Goal: Use online tool/utility: Utilize a website feature to perform a specific function

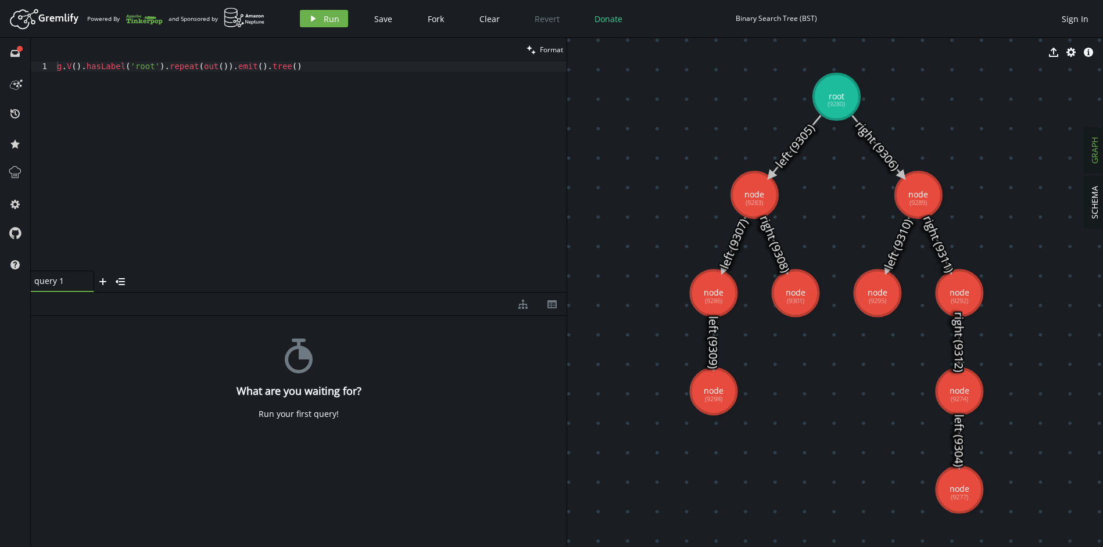
click at [195, 148] on div "g . V ( ) . hasLabel ( 'root' ) . repeat ( out ( )) . emit ( ) . tree ( )" at bounding box center [311, 176] width 512 height 229
click at [325, 15] on span "Run" at bounding box center [332, 18] width 16 height 11
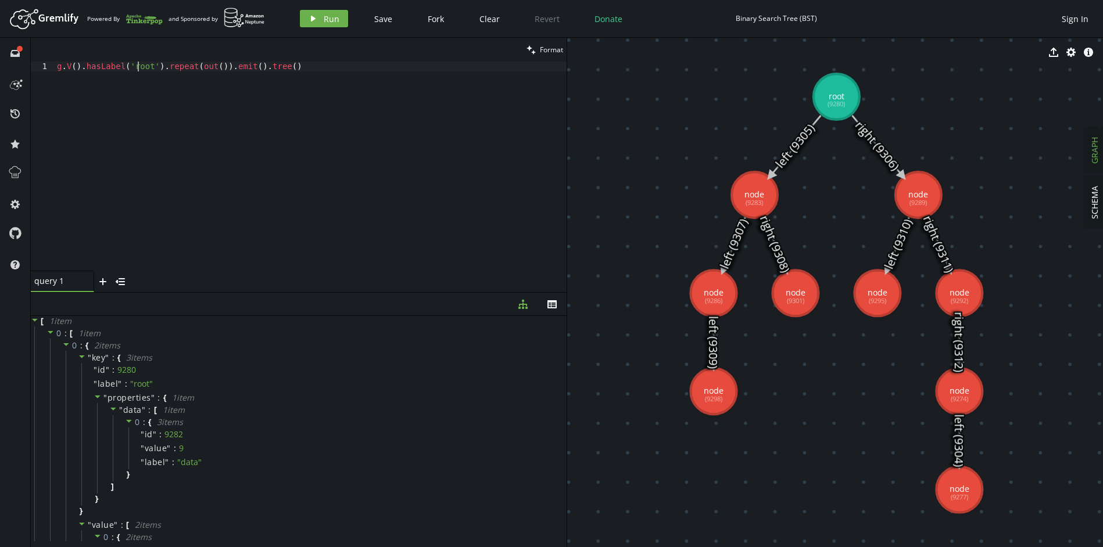
click at [137, 63] on div "g . V ( ) . hasLabel ( 'root' ) . repeat ( out ( )) . emit ( ) . tree ( )" at bounding box center [311, 176] width 512 height 229
click at [321, 13] on button "play Run" at bounding box center [324, 18] width 48 height 17
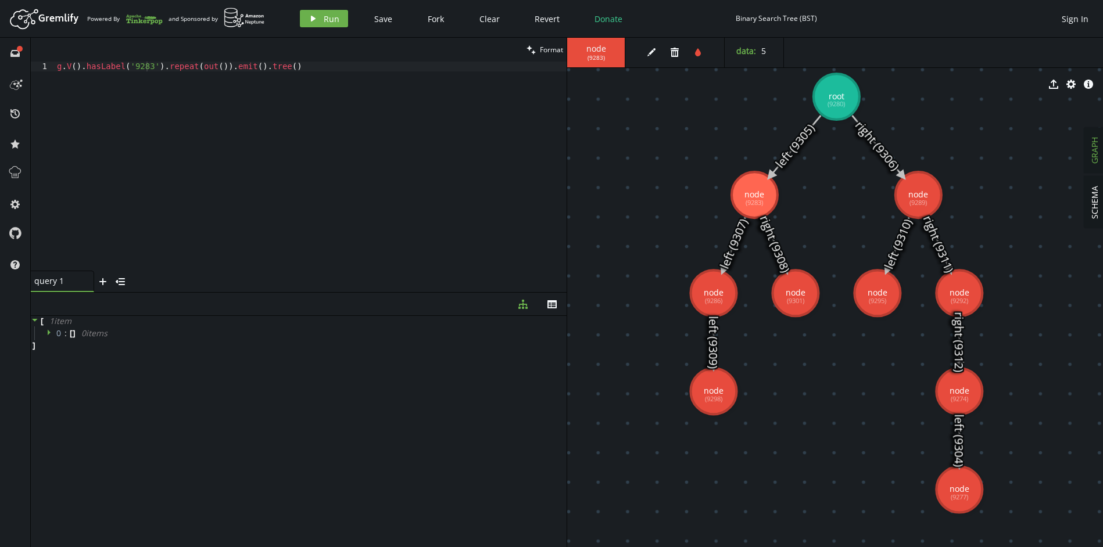
click at [194, 124] on div "g . V ( ) . hasLabel ( '9283' ) . repeat ( out ( )) . emit ( ) . tree ( )" at bounding box center [311, 176] width 512 height 229
click at [602, 54] on span "( 9283 )" at bounding box center [595, 58] width 17 height 8
click at [439, 133] on div "g . V ( ) . hasLabel ( 'root' ) . repeat ( out ( )) . emit ( ) . tree ( )" at bounding box center [311, 176] width 512 height 229
click at [145, 66] on div "g . V ( ) . hasLabel ( 'root' ) . repeat ( out ( )) . emit ( ) . tree ( )" at bounding box center [311, 176] width 512 height 229
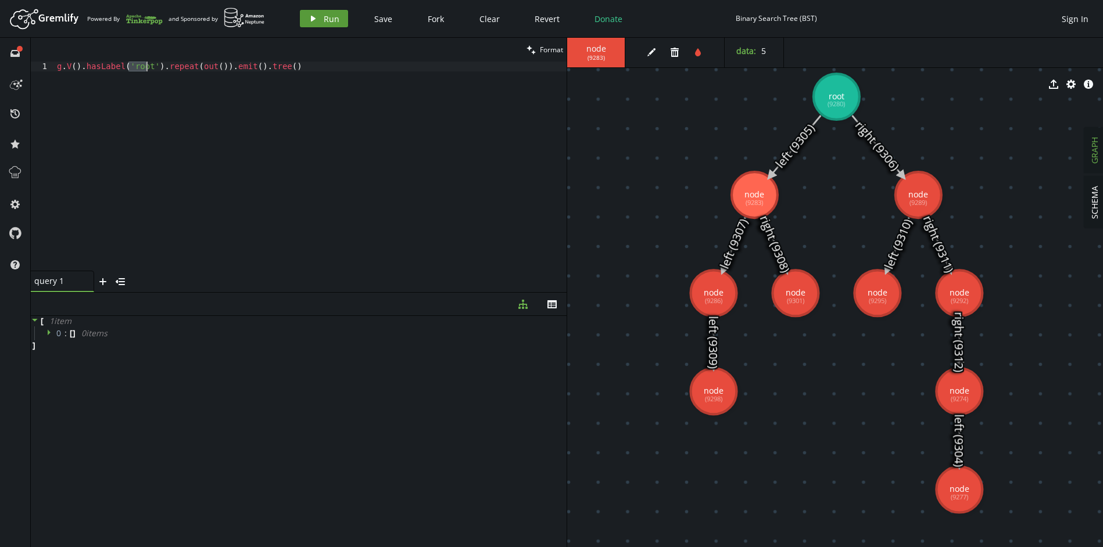
click at [332, 13] on span "Run" at bounding box center [332, 18] width 16 height 11
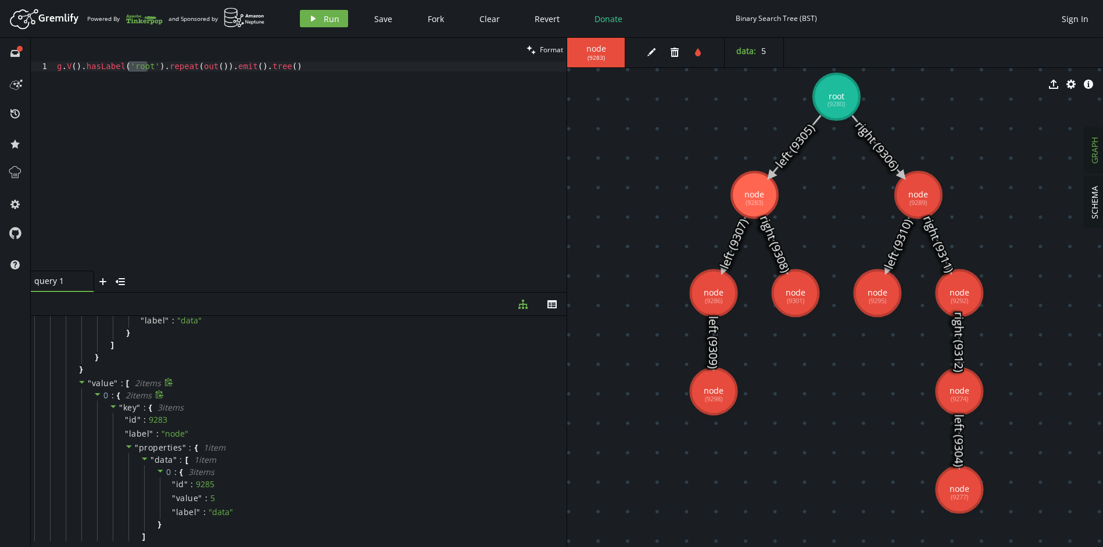
scroll to position [145, 0]
click at [108, 70] on div "g . V ( ) . hasLabel ( 'root' ) . repeat ( out ( )) . emit ( ) . tree ( )" at bounding box center [311, 176] width 512 height 229
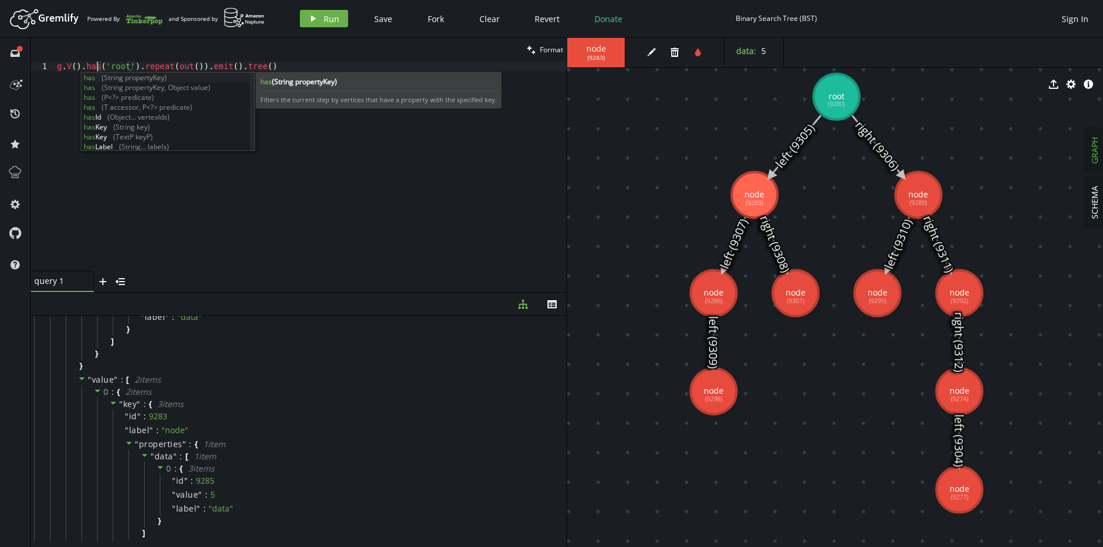
scroll to position [0, 44]
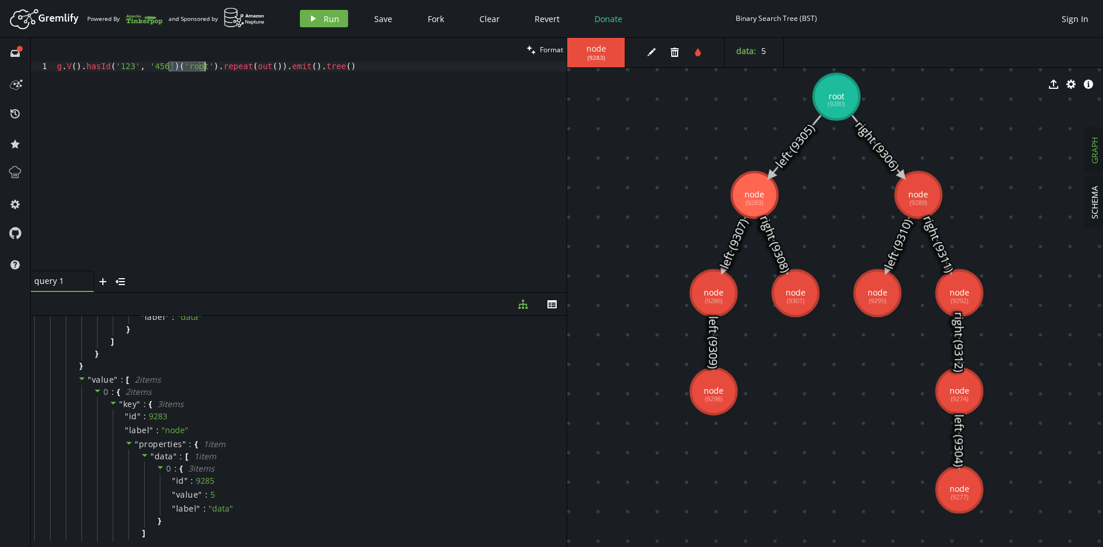
drag, startPoint x: 170, startPoint y: 66, endPoint x: 203, endPoint y: 66, distance: 33.7
click at [203, 66] on div "g . V ( ) . hasId ( '123' , '456' ) ( 'root' ) . repeat ( out ( )) . emit ( ) .…" at bounding box center [311, 176] width 512 height 229
click at [121, 62] on div "g . V ( ) . hasId ( '123' , '456' ) . repeat ( out ( )) . emit ( ) . tree ( )" at bounding box center [311, 176] width 512 height 229
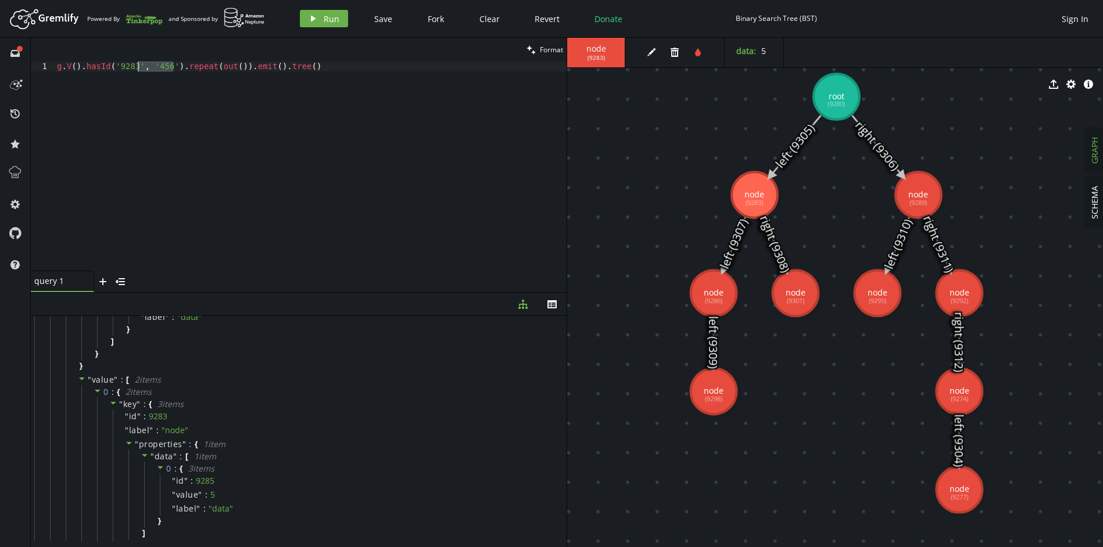
drag, startPoint x: 174, startPoint y: 66, endPoint x: 139, endPoint y: 68, distance: 34.3
click at [139, 68] on div "g . V ( ) . hasId ( '9283' , '456' ) . repeat ( out ( )) . emit ( ) . tree ( )" at bounding box center [311, 176] width 512 height 229
type textarea "g.V().hasId('9283').repeat(out()).emit().tree()"
click at [313, 20] on icon "button" at bounding box center [313, 19] width 5 height 6
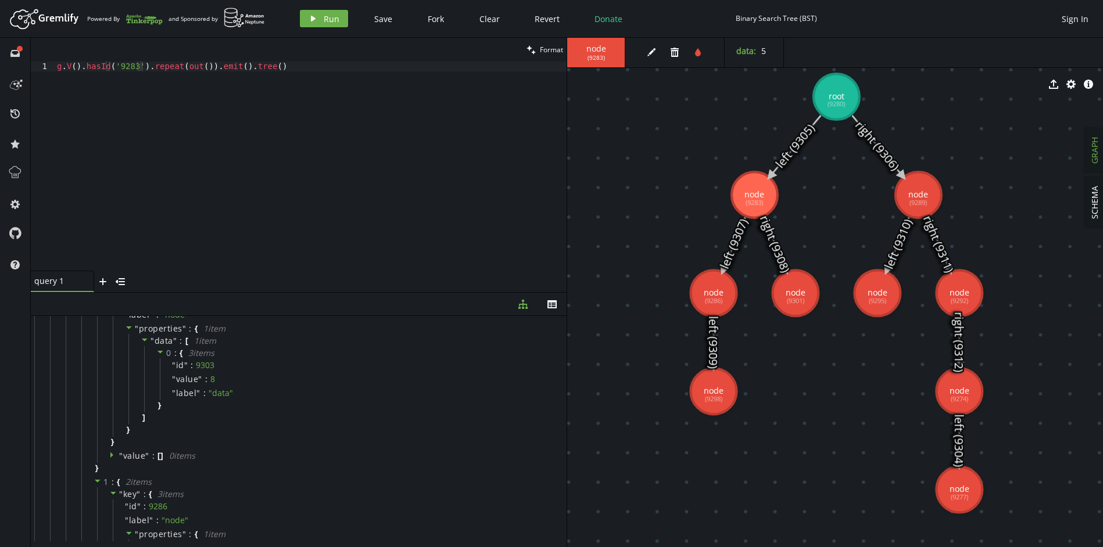
scroll to position [261, 0]
click at [648, 51] on icon "edit" at bounding box center [651, 52] width 9 height 9
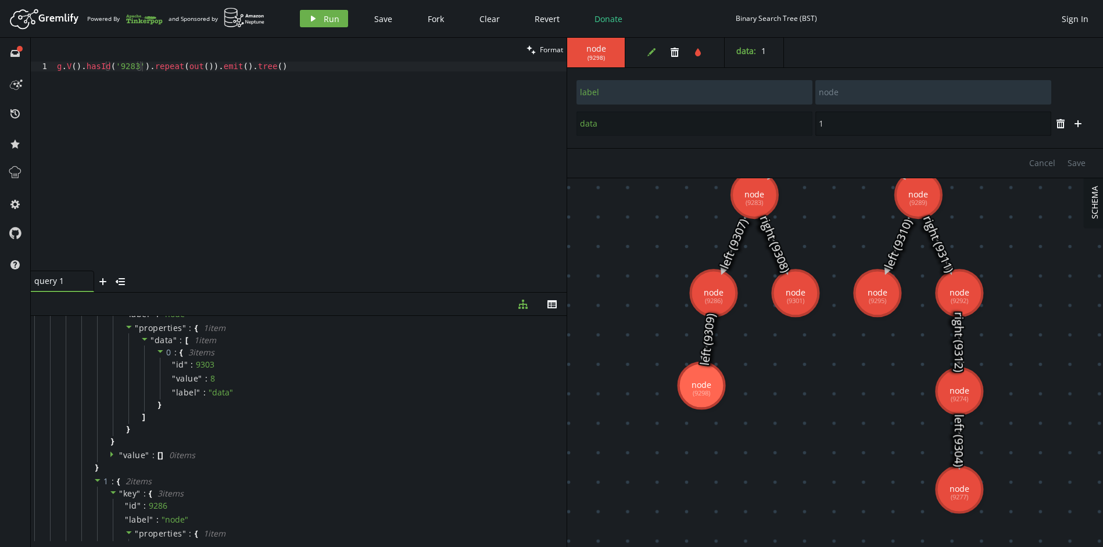
drag, startPoint x: 844, startPoint y: 125, endPoint x: 810, endPoint y: 120, distance: 34.0
click at [810, 120] on div "data 1" at bounding box center [814, 124] width 476 height 26
click at [1074, 123] on icon "plus" at bounding box center [1077, 123] width 9 height 9
click at [731, 155] on input "text" at bounding box center [694, 155] width 236 height 24
click at [1042, 193] on span "Cancel" at bounding box center [1042, 194] width 26 height 11
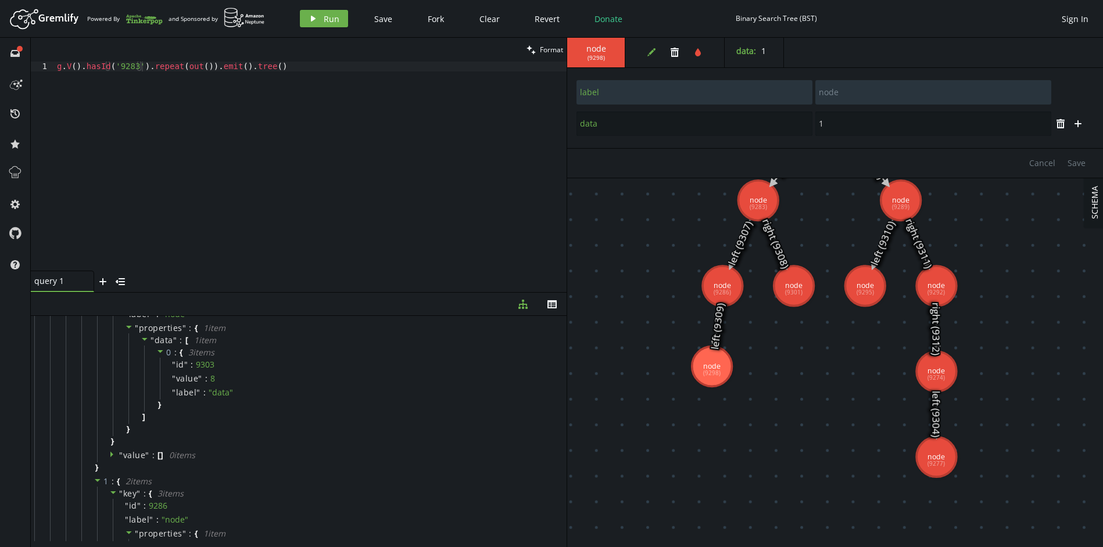
type input "15"
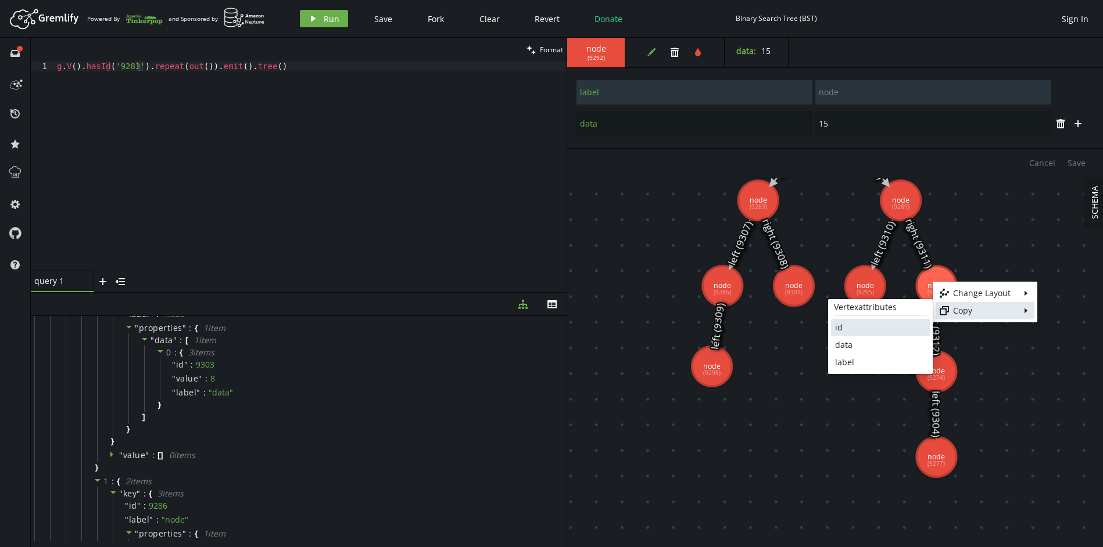
click at [887, 321] on link "id" at bounding box center [880, 327] width 99 height 17
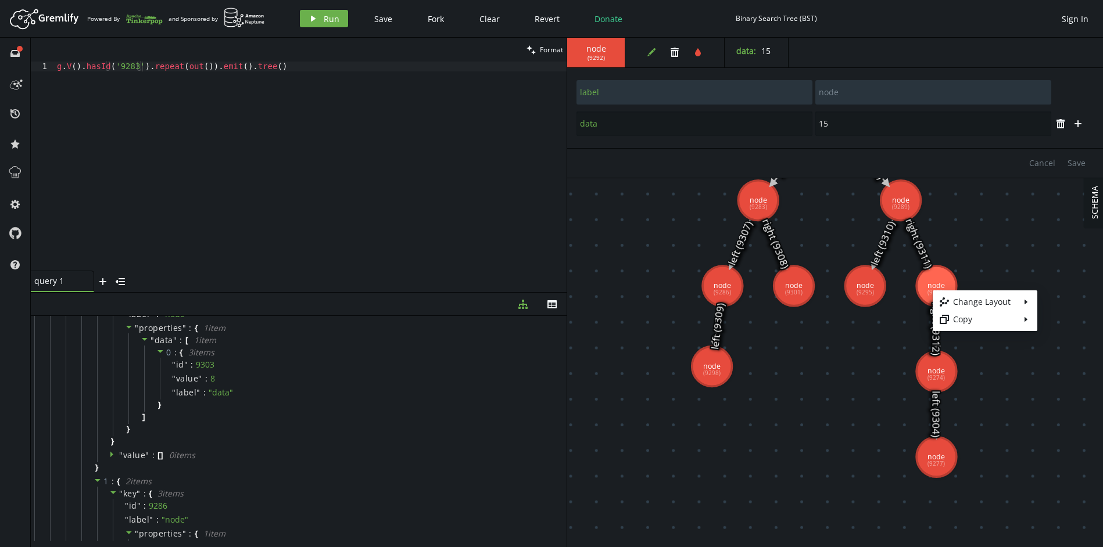
click at [1050, 250] on body "Artboard Created with Sketch. Powered By and Sponsored by play Run Save Fork Cl…" at bounding box center [551, 273] width 1103 height 547
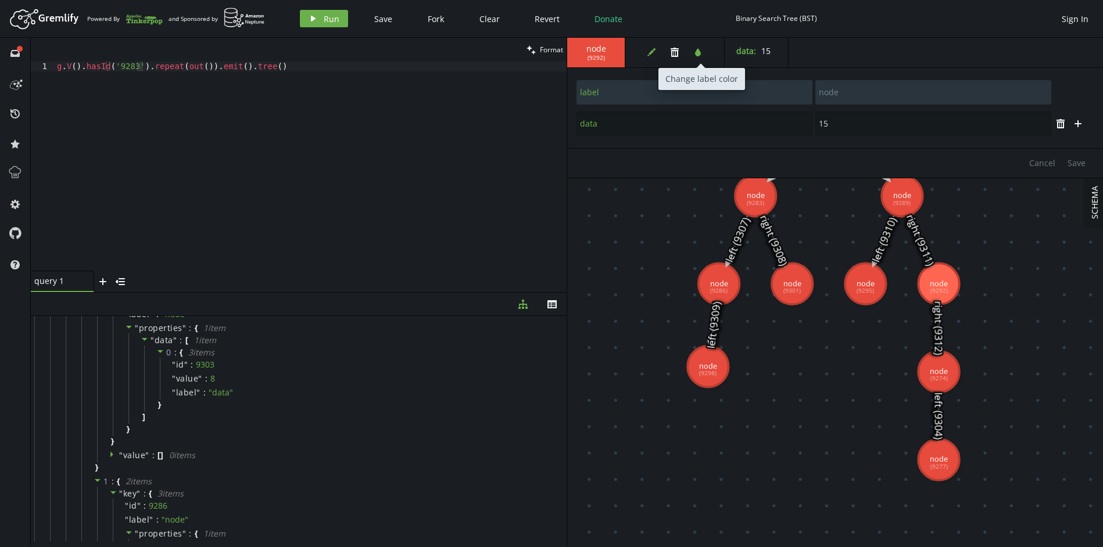
click at [702, 58] on button "tint" at bounding box center [697, 52] width 17 height 17
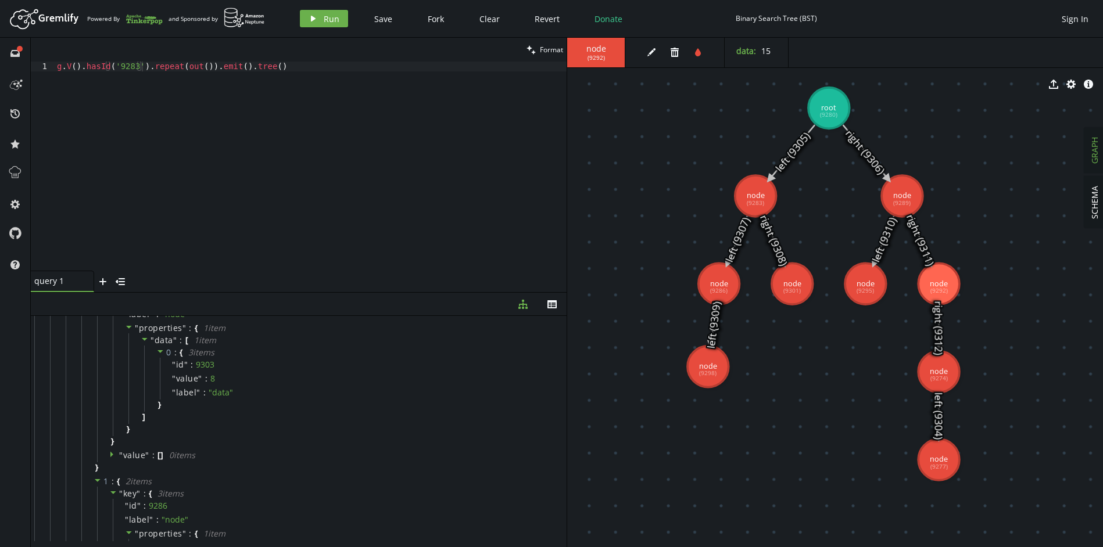
click at [1094, 151] on span "GRAPH" at bounding box center [1094, 150] width 11 height 27
click at [1092, 199] on span "SCHEMA" at bounding box center [1094, 202] width 11 height 33
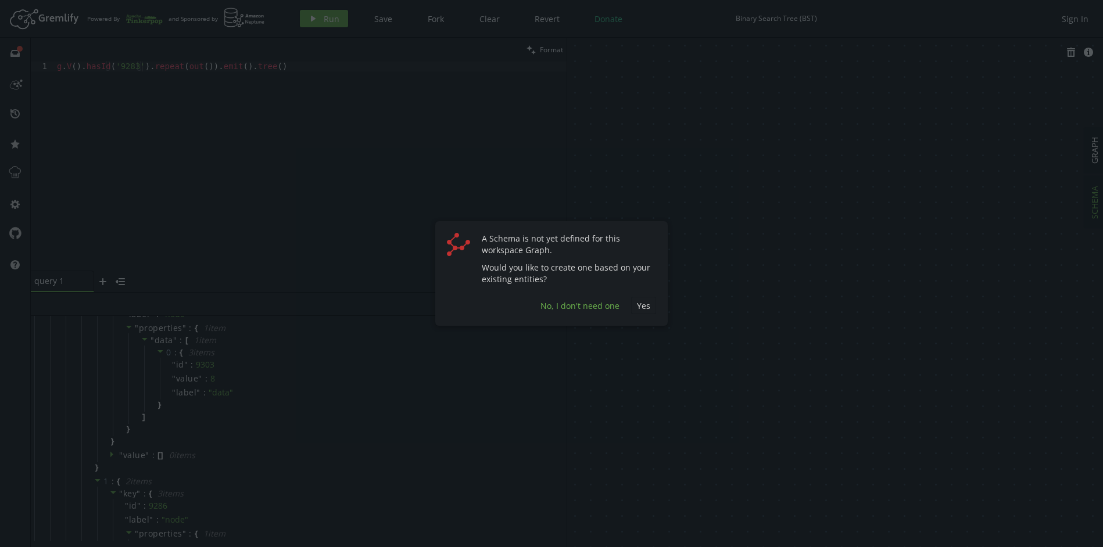
click at [573, 304] on span "No, I don't need one" at bounding box center [579, 305] width 79 height 11
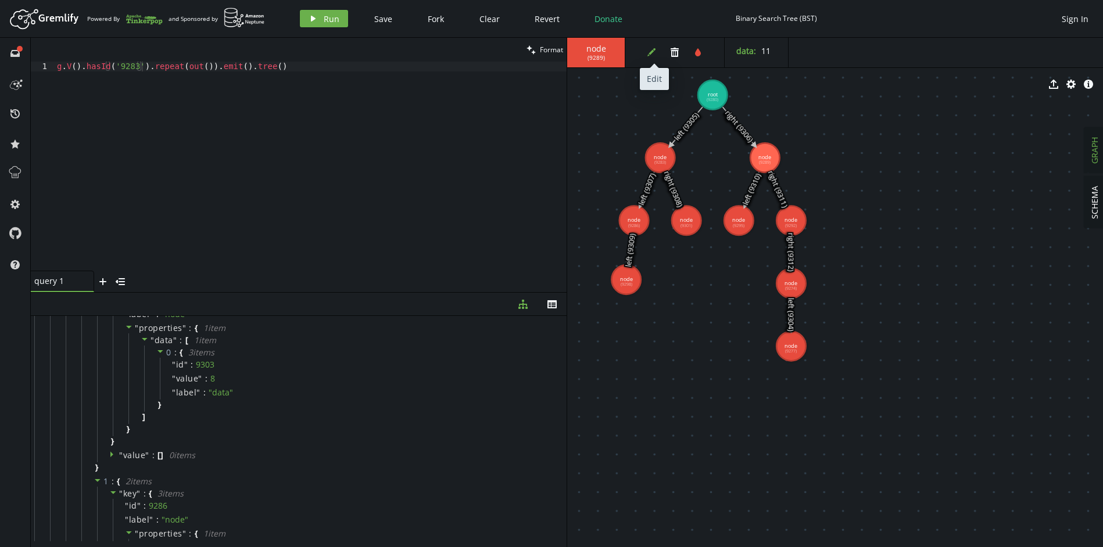
click at [655, 51] on icon "edit" at bounding box center [651, 52] width 9 height 9
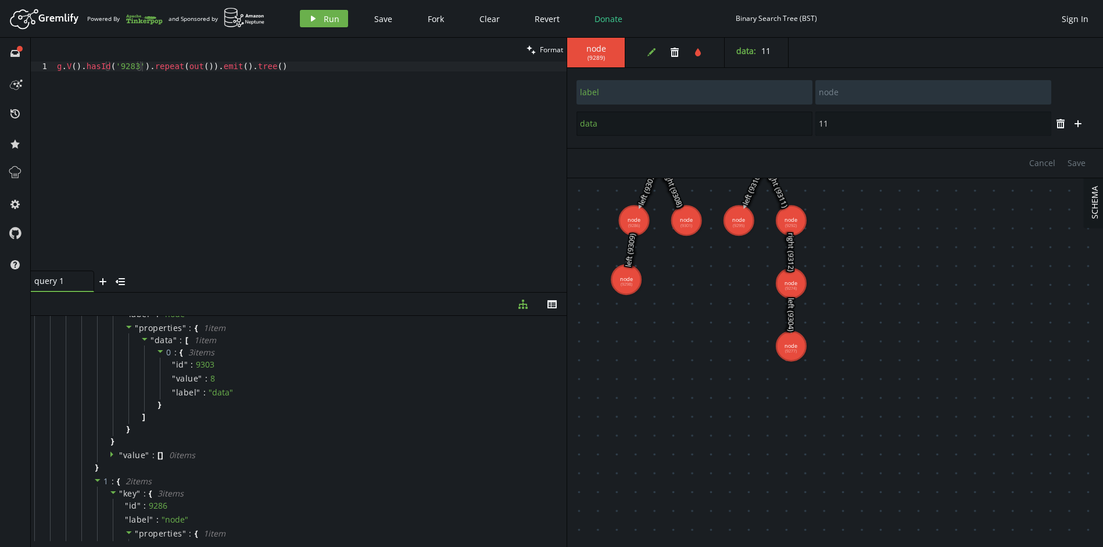
click at [651, 127] on input "data" at bounding box center [694, 124] width 236 height 24
click at [1081, 121] on icon "plus" at bounding box center [1077, 123] width 9 height 9
click at [757, 153] on input "text" at bounding box center [694, 155] width 236 height 24
type input "node"
type input "1234"
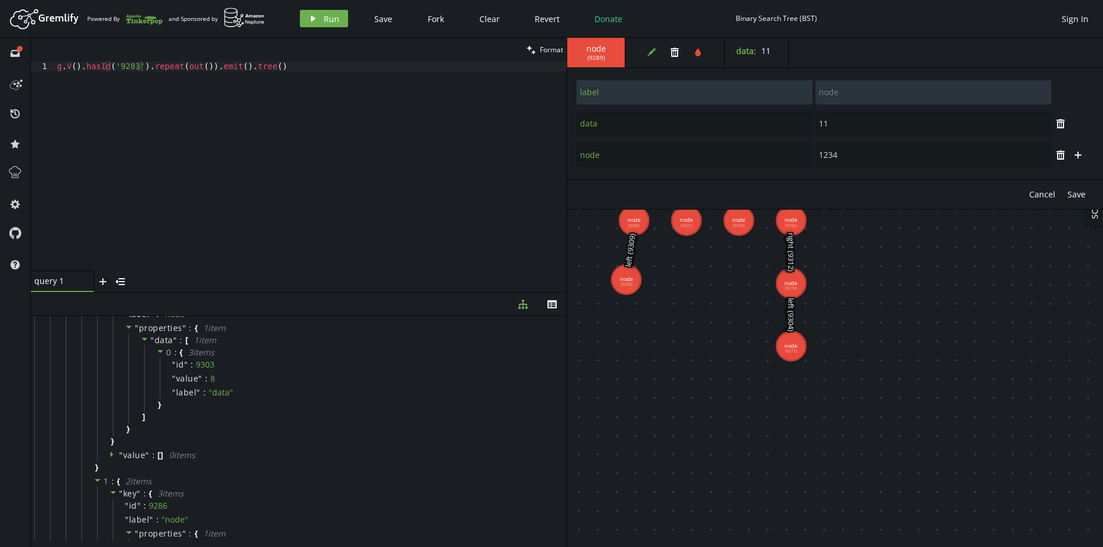
click at [1075, 195] on span "Save" at bounding box center [1076, 194] width 18 height 11
type input "data"
type input "11"
type input "label"
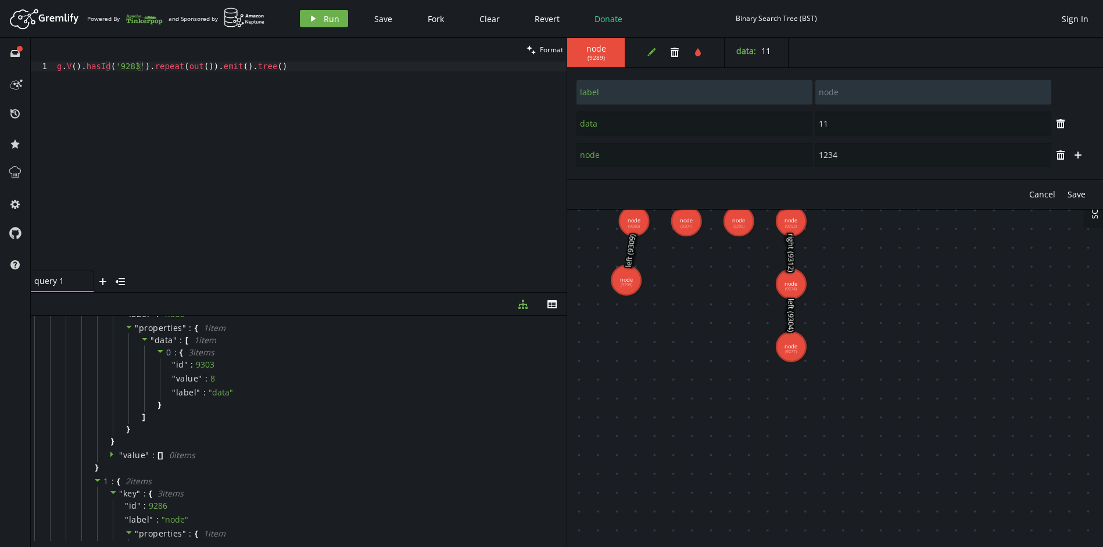
type input "node"
click at [1002, 38] on div "node ( 9289 ) edit trash tint data : 11 node : 1234" at bounding box center [835, 53] width 536 height 30
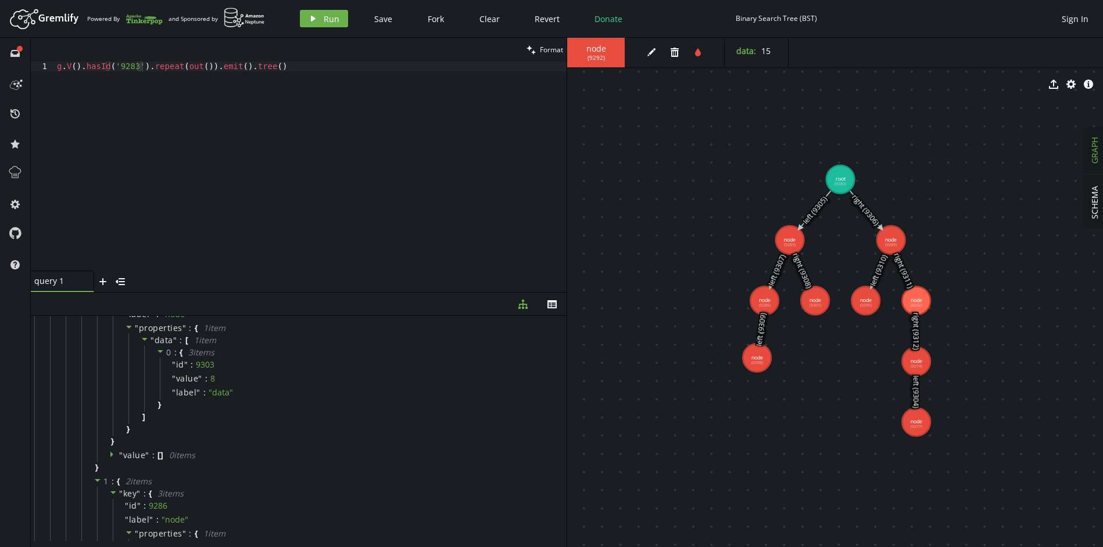
drag, startPoint x: 619, startPoint y: 101, endPoint x: 739, endPoint y: 177, distance: 141.8
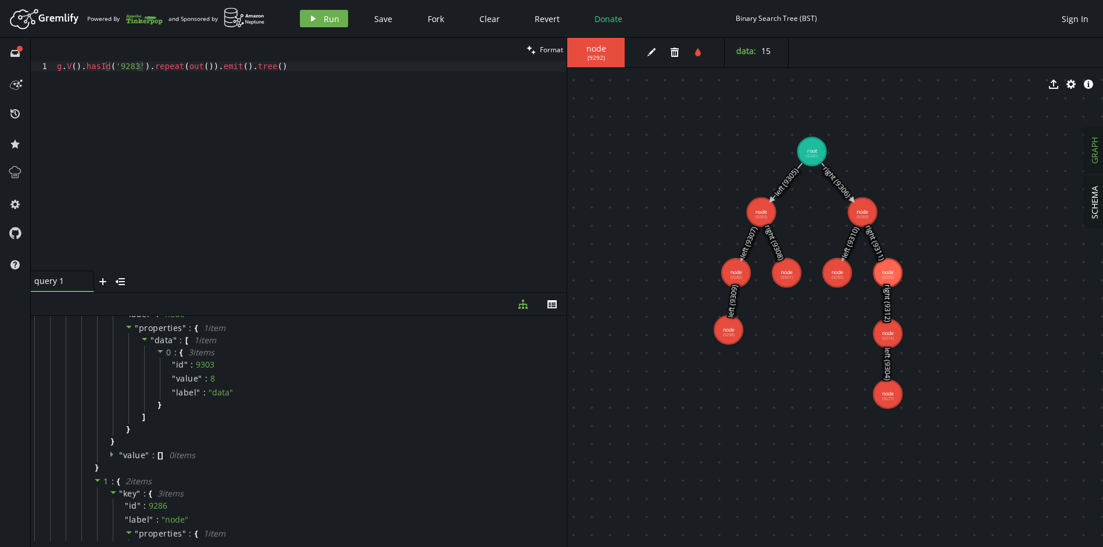
drag, startPoint x: 771, startPoint y: 178, endPoint x: 745, endPoint y: 152, distance: 36.6
click at [1086, 85] on icon "button" at bounding box center [1087, 84] width 9 height 9
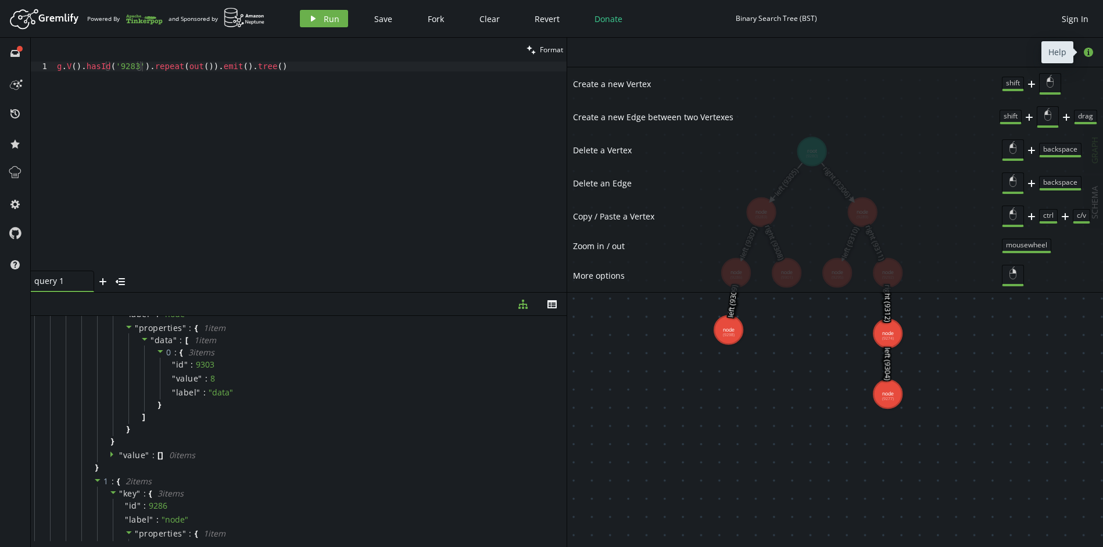
click at [1090, 54] on icon "button" at bounding box center [1087, 52] width 9 height 9
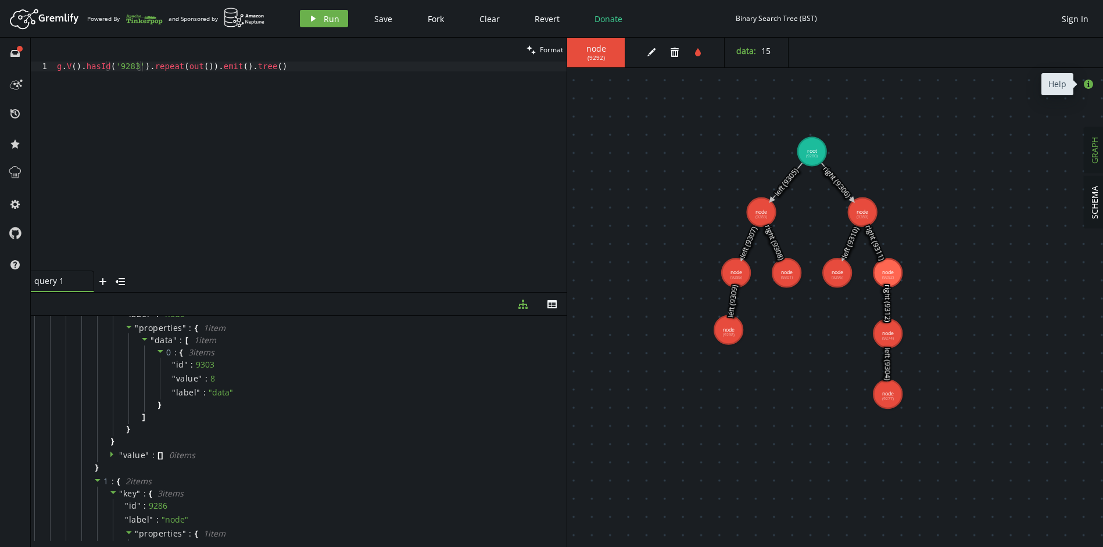
click at [1084, 77] on button "info-sign" at bounding box center [1087, 84] width 17 height 17
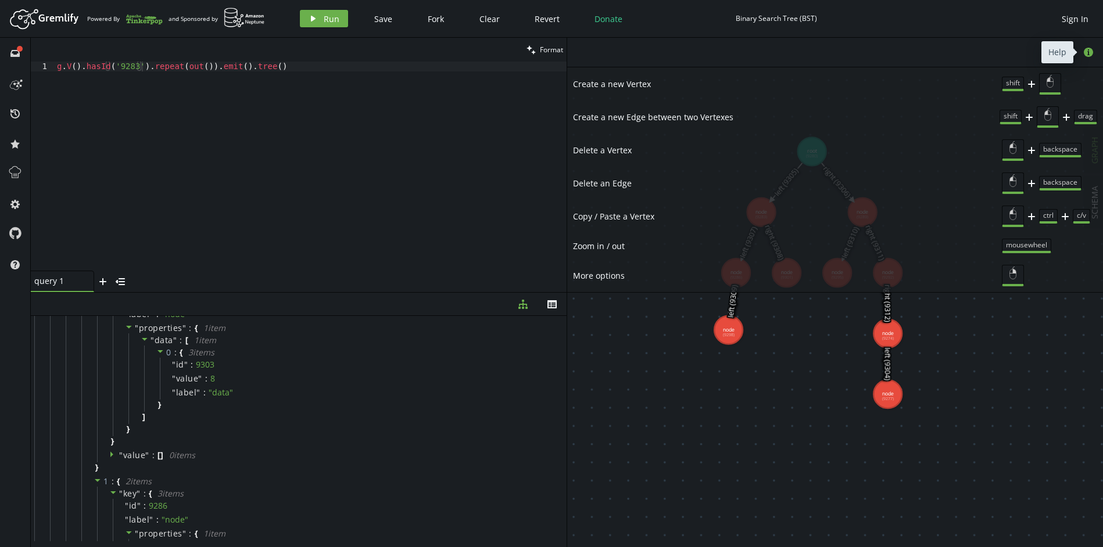
click at [1092, 48] on icon "info-sign" at bounding box center [1087, 52] width 9 height 9
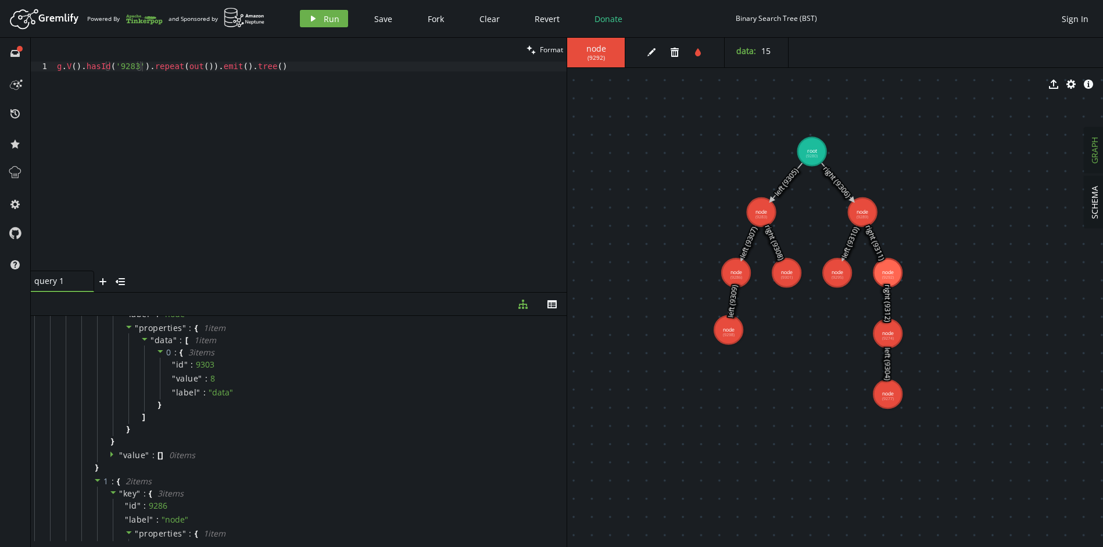
click at [887, 268] on use at bounding box center [887, 273] width 28 height 28
click at [1089, 49] on icon "button" at bounding box center [1087, 52] width 9 height 9
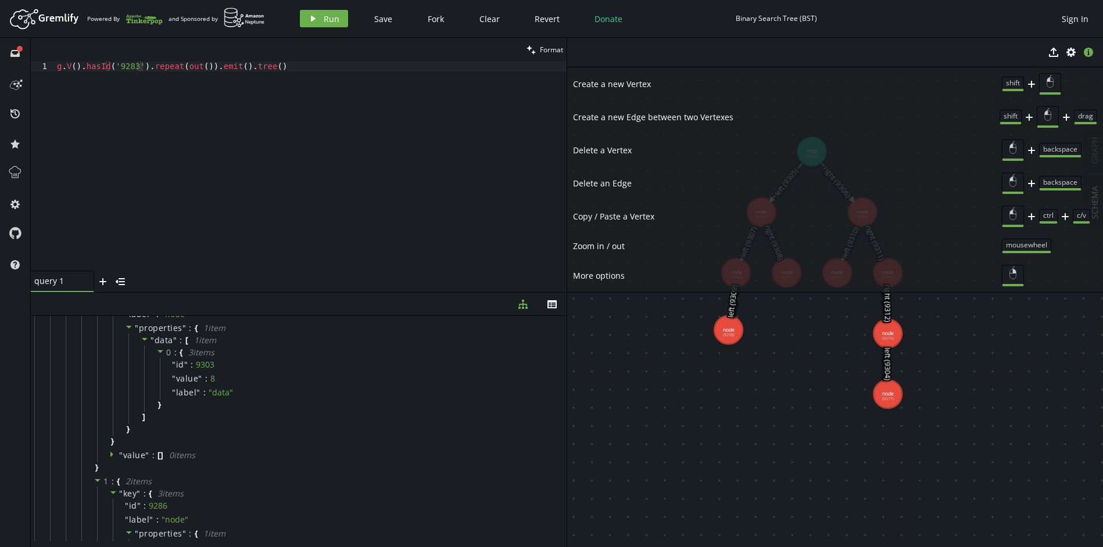
click at [1088, 48] on icon "info-sign" at bounding box center [1087, 52] width 9 height 9
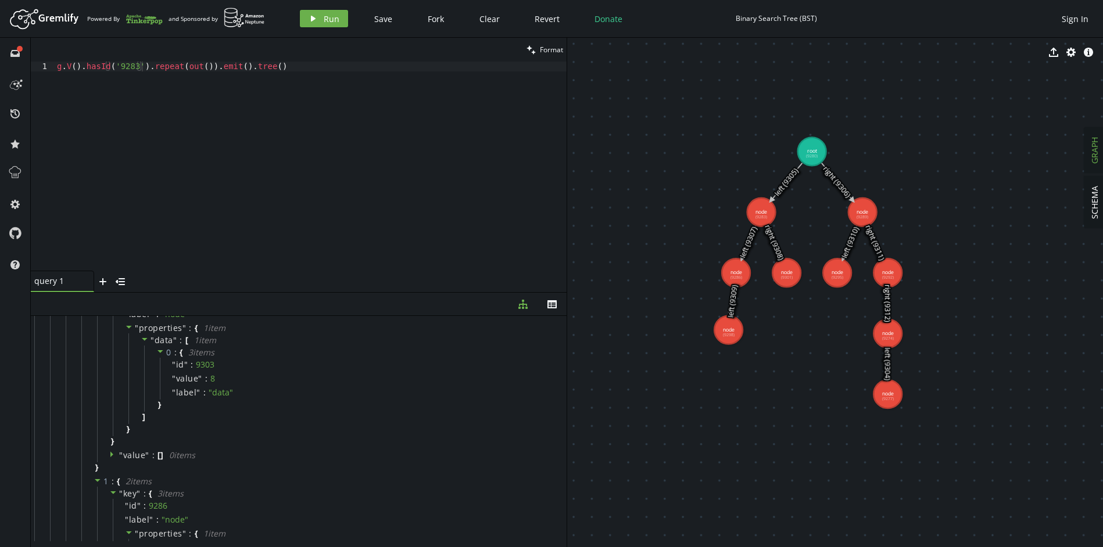
drag, startPoint x: 893, startPoint y: 275, endPoint x: 943, endPoint y: 304, distance: 58.1
drag, startPoint x: 893, startPoint y: 270, endPoint x: 968, endPoint y: 300, distance: 80.6
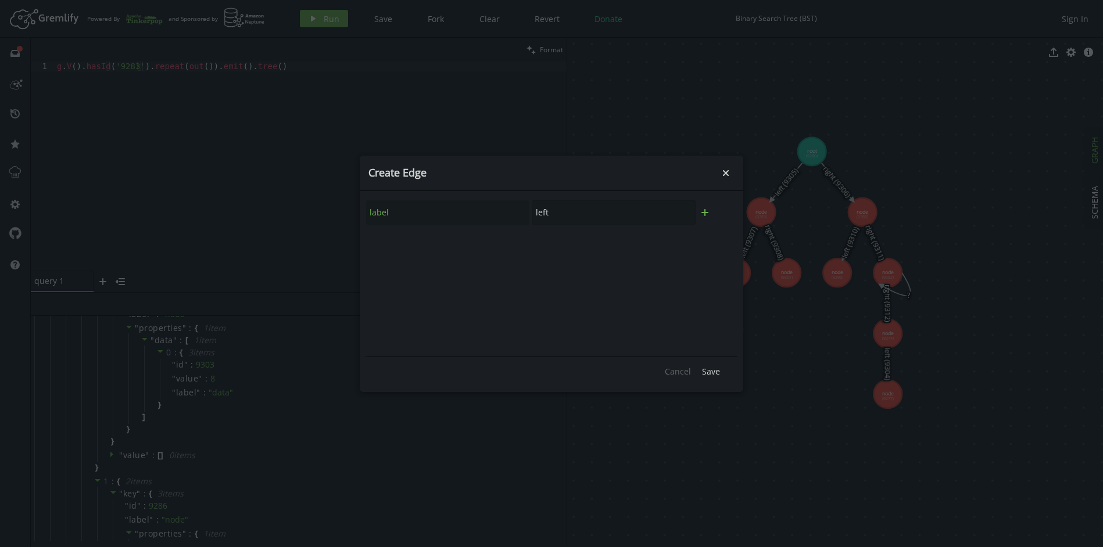
click at [709, 211] on icon "plus" at bounding box center [704, 212] width 9 height 9
click at [708, 242] on icon "button" at bounding box center [705, 243] width 8 height 9
click at [713, 377] on button "Save" at bounding box center [711, 371] width 30 height 17
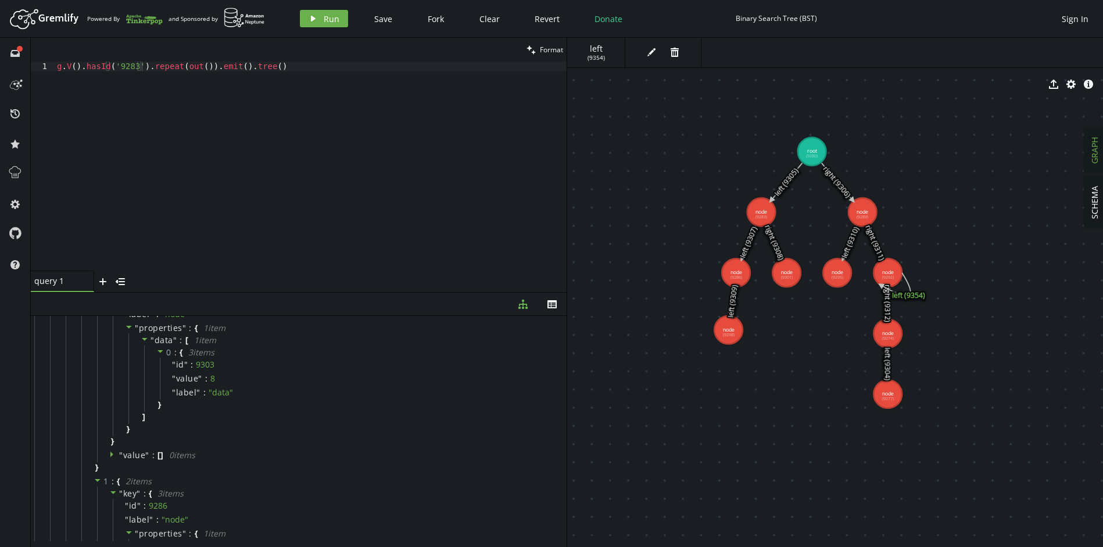
click at [916, 297] on text "left (9354)" at bounding box center [908, 295] width 33 height 10
click at [917, 297] on text "left (9354)" at bounding box center [908, 295] width 33 height 10
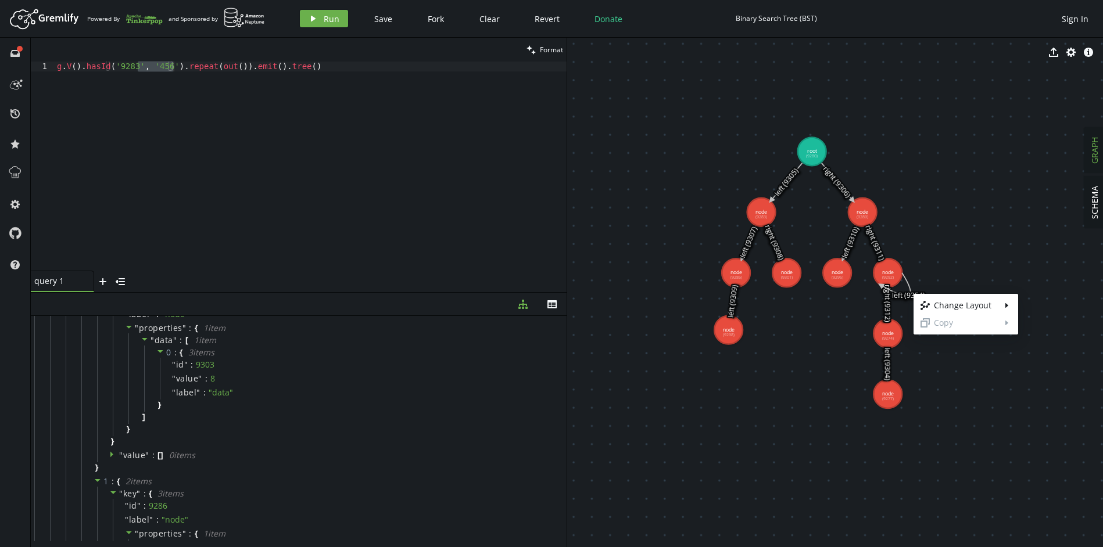
click at [911, 294] on body "Artboard Created with Sketch. Powered By and Sponsored by play Run Save Fork Cl…" at bounding box center [551, 273] width 1103 height 547
click at [907, 289] on icon at bounding box center [896, 284] width 30 height 23
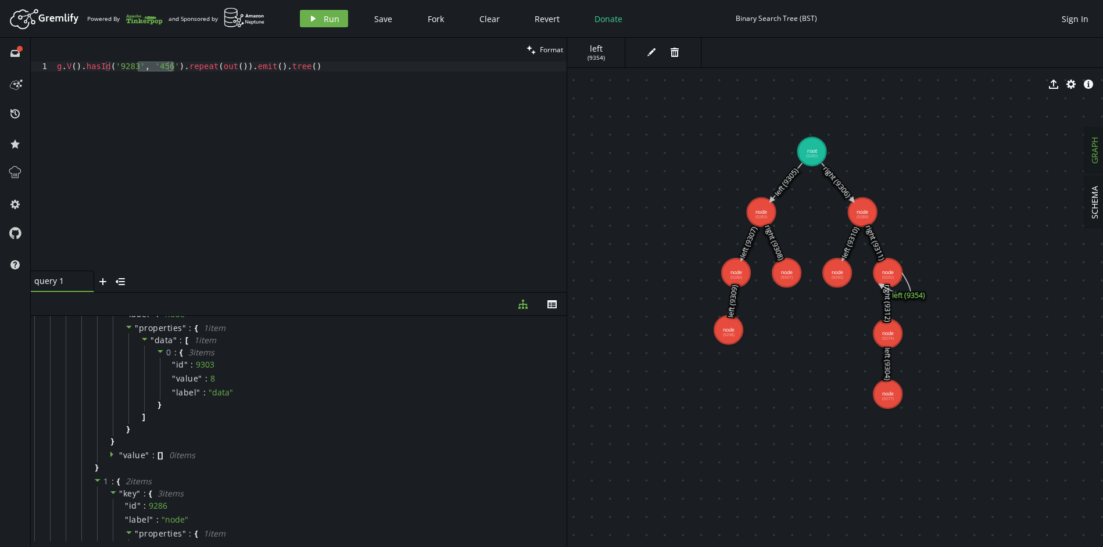
click at [907, 289] on icon at bounding box center [896, 284] width 30 height 23
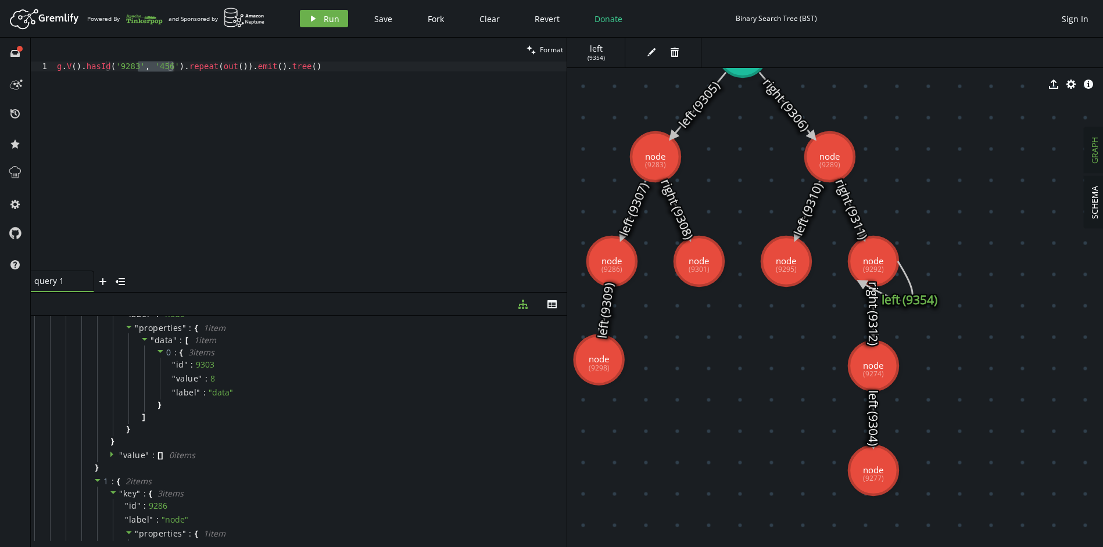
click at [912, 290] on icon at bounding box center [886, 281] width 51 height 40
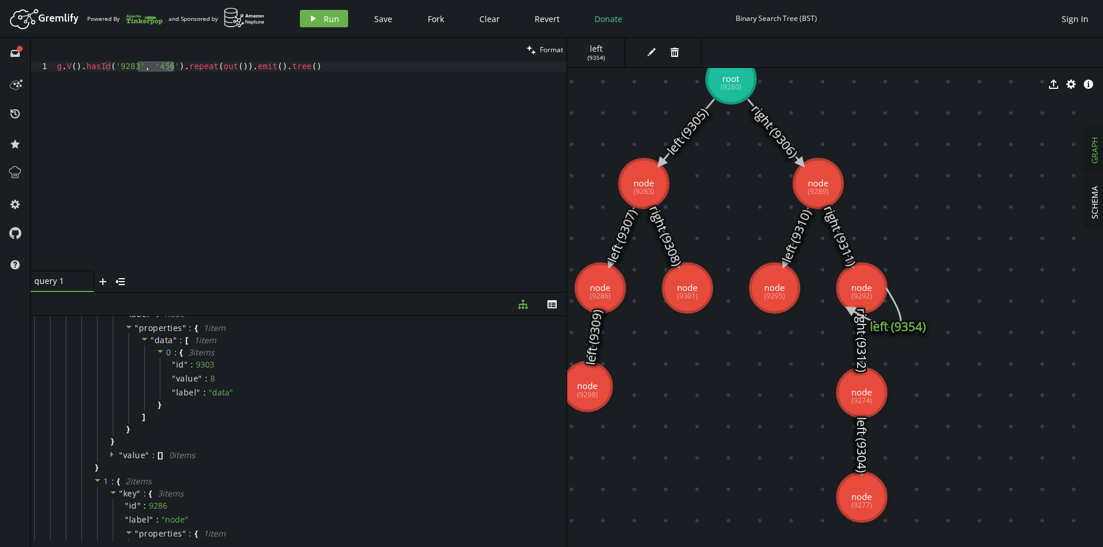
drag, startPoint x: 861, startPoint y: 285, endPoint x: 848, endPoint y: 312, distance: 29.6
click at [849, 312] on icon at bounding box center [874, 308] width 51 height 40
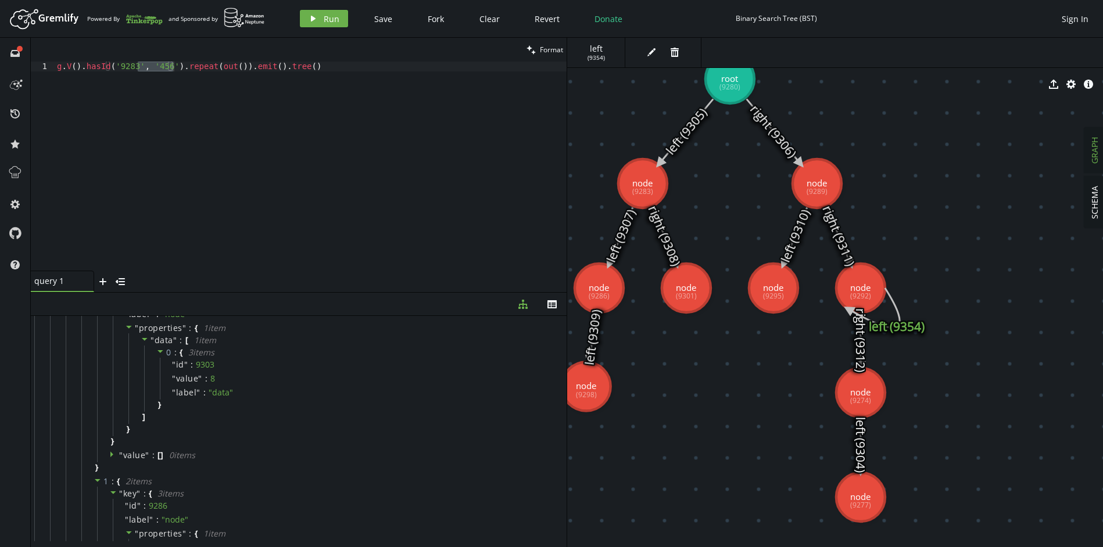
click at [896, 310] on icon at bounding box center [873, 308] width 51 height 40
click at [1086, 80] on icon "info-sign" at bounding box center [1087, 84] width 9 height 9
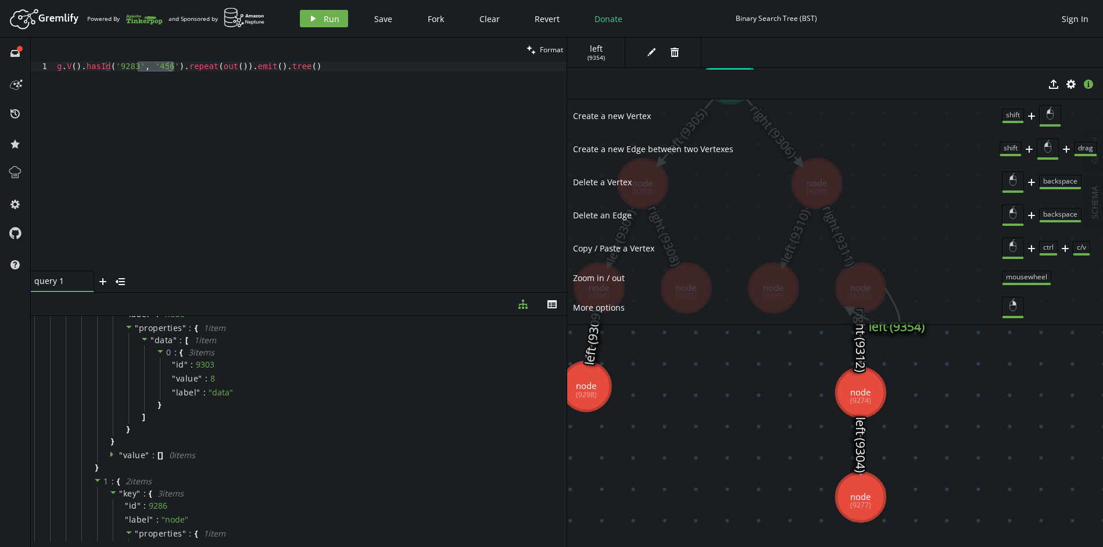
click at [902, 333] on text "left (9354)" at bounding box center [895, 327] width 56 height 16
click at [898, 328] on icon at bounding box center [872, 309] width 51 height 40
click at [1086, 86] on icon "button" at bounding box center [1087, 84] width 9 height 9
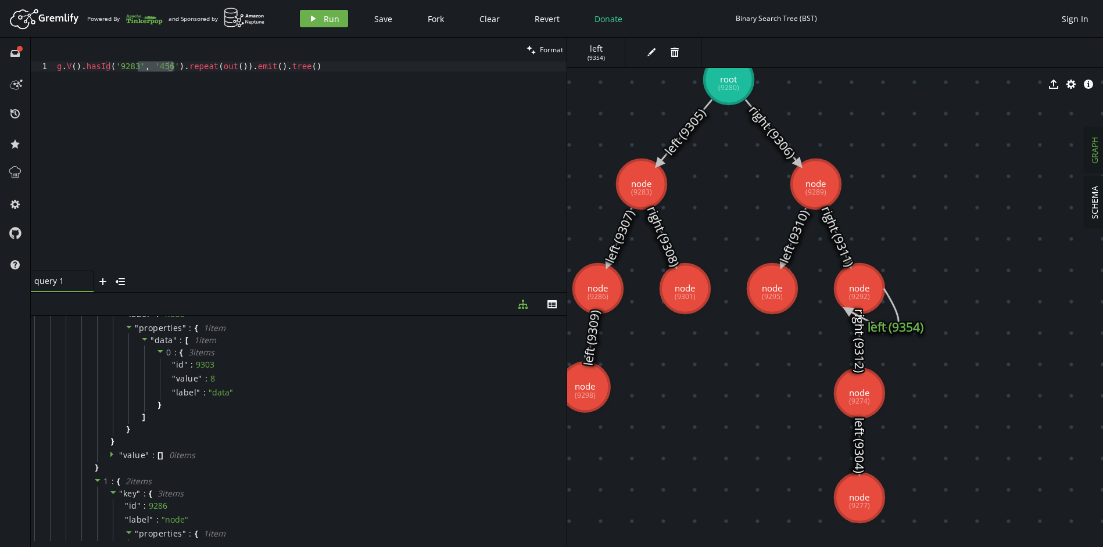
click at [898, 326] on icon at bounding box center [872, 309] width 51 height 40
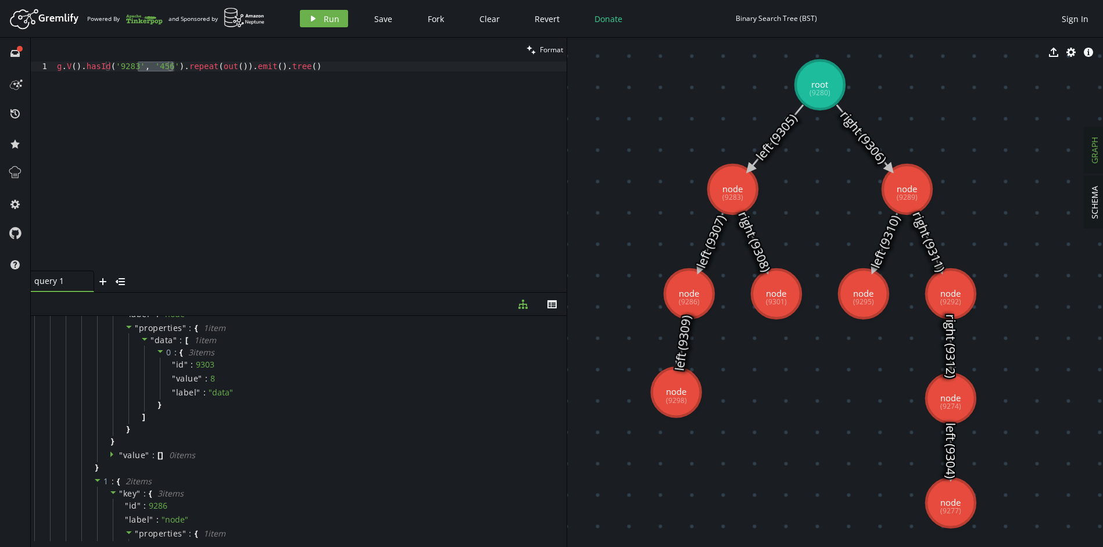
drag, startPoint x: 734, startPoint y: 199, endPoint x: 826, endPoint y: 204, distance: 91.4
click at [176, 103] on div "g . V ( ) . hasId ( '9283' , '456' ) . repeat ( out ( )) . emit ( ) . tree ( )" at bounding box center [311, 176] width 512 height 229
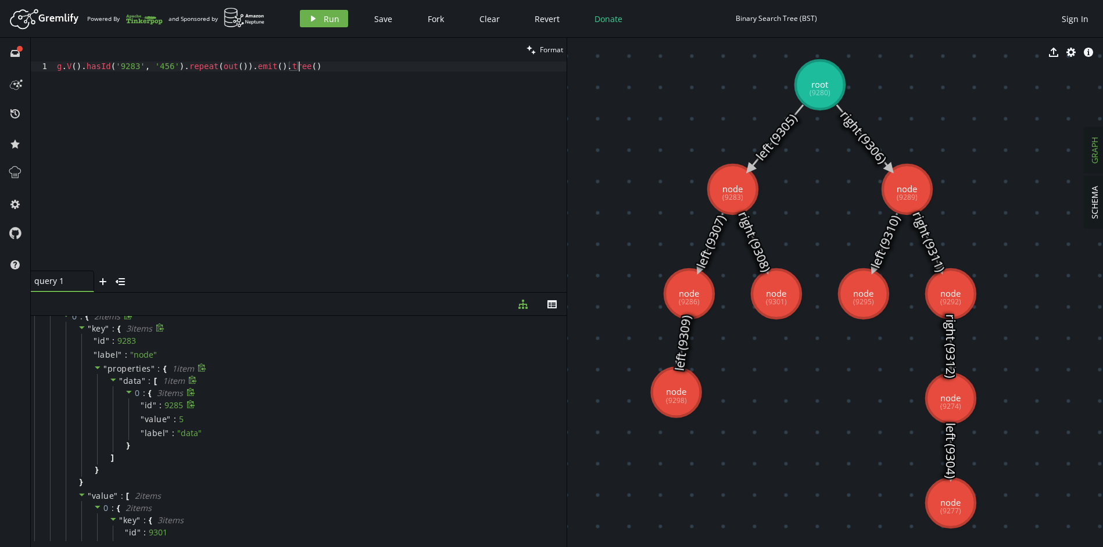
scroll to position [0, 0]
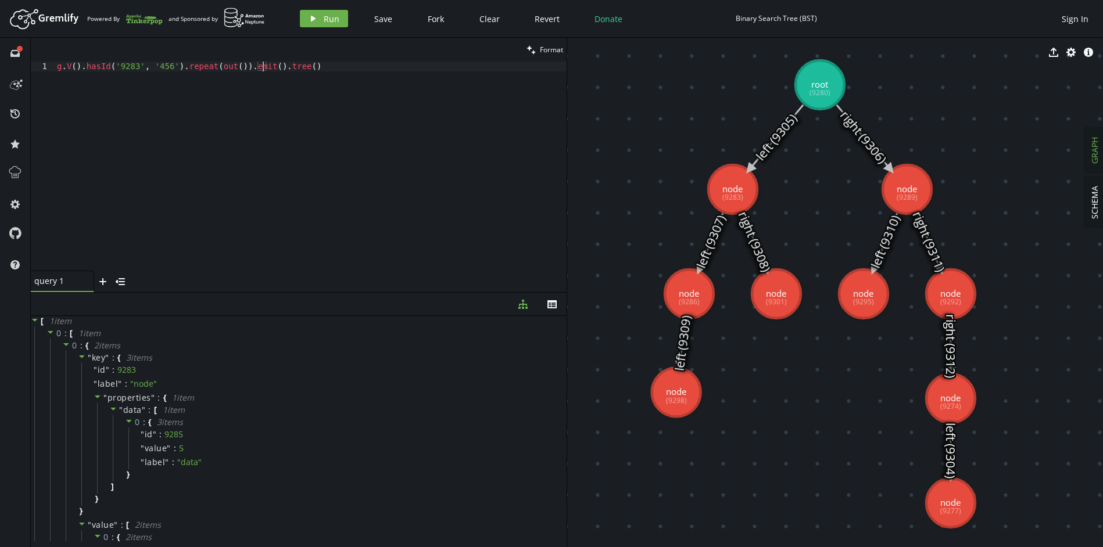
click at [261, 64] on div "g . V ( ) . hasId ( '9283' , '456' ) . repeat ( out ( )) . emit ( ) . tree ( )" at bounding box center [311, 176] width 512 height 229
click at [320, 15] on button "play Run" at bounding box center [324, 18] width 48 height 17
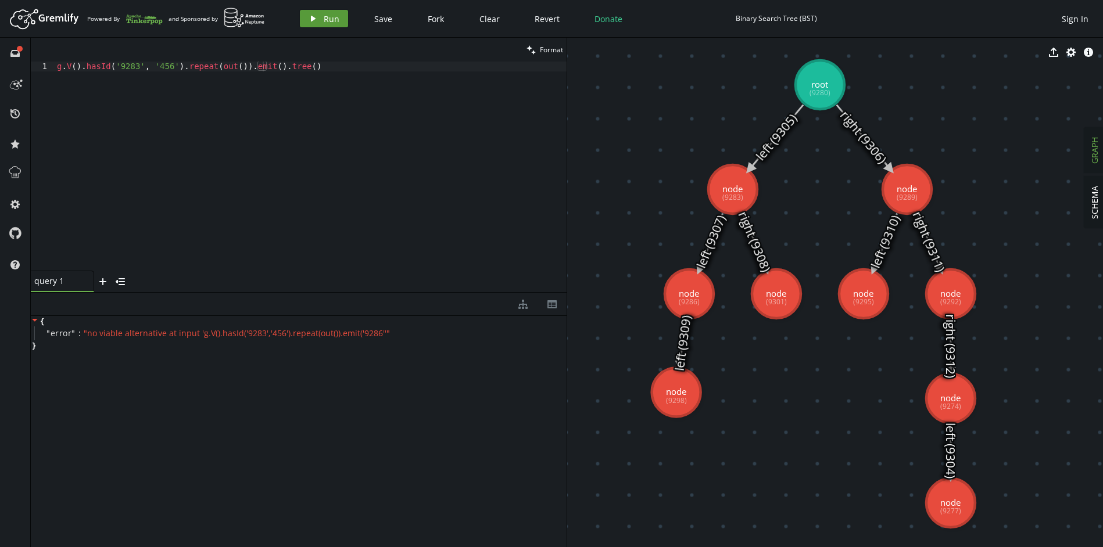
click at [314, 19] on icon "button" at bounding box center [313, 19] width 5 height 6
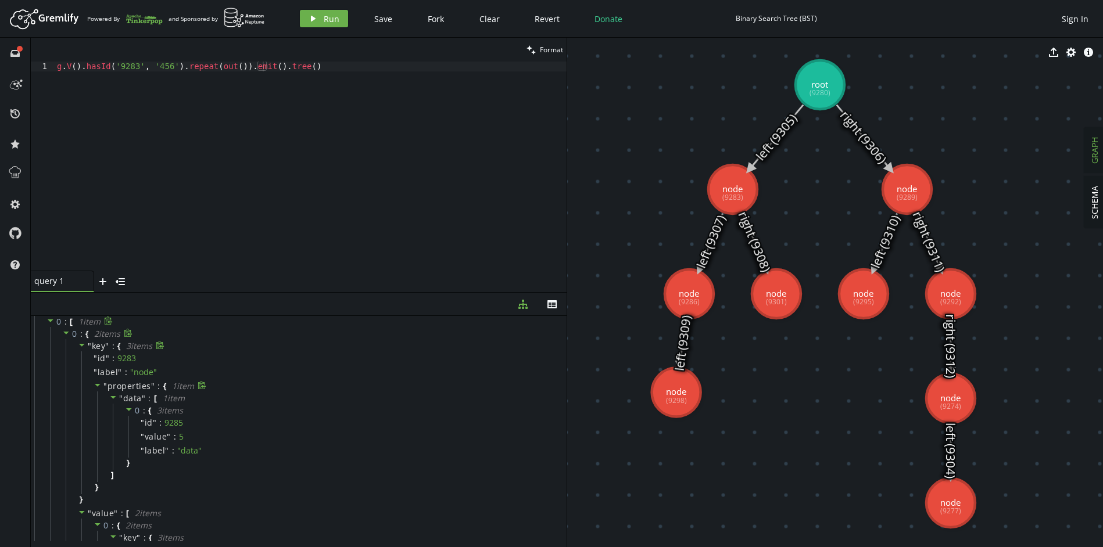
scroll to position [0, 0]
click at [312, 62] on div "g . V ( ) . hasId ( '9283' , '456' ) . repeat ( out ( )) . emit ( ) . tree ( )" at bounding box center [311, 176] width 512 height 229
type textarea "g.V().hasId('9283', '456').repeat(out()).emit().tree()"
click at [223, 99] on div "g . V ( ) . hasId ( '9283' , '456' ) . repeat ( out ( )) . emit ( ) . tree ( )" at bounding box center [311, 176] width 512 height 229
click at [329, 17] on span "Run" at bounding box center [332, 18] width 16 height 11
